Goal: Browse casually

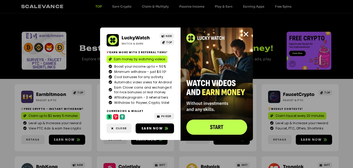
click at [245, 34] on icon "Close" at bounding box center [246, 34] width 7 height 7
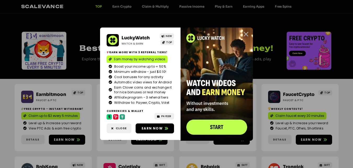
click at [246, 31] on icon "Close" at bounding box center [246, 34] width 7 height 7
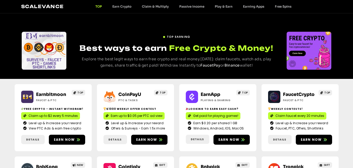
click at [84, 87] on div "Earnbitmoon Faucet & PTC TOP Free crypto - Instant withdraw! Claim up to $2 eve…" at bounding box center [53, 117] width 77 height 67
